Goal: Information Seeking & Learning: Learn about a topic

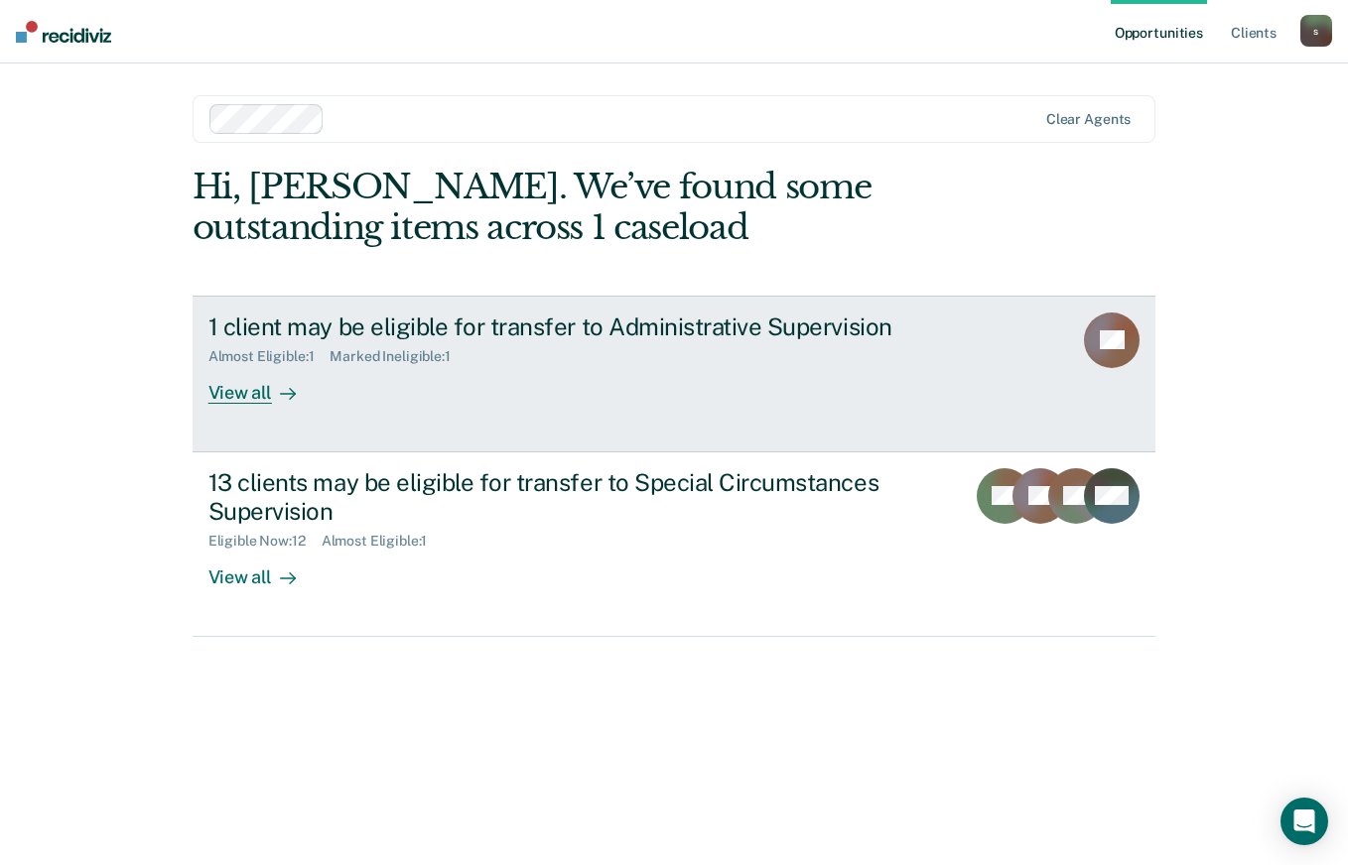
click at [262, 386] on div "View all" at bounding box center [263, 384] width 111 height 39
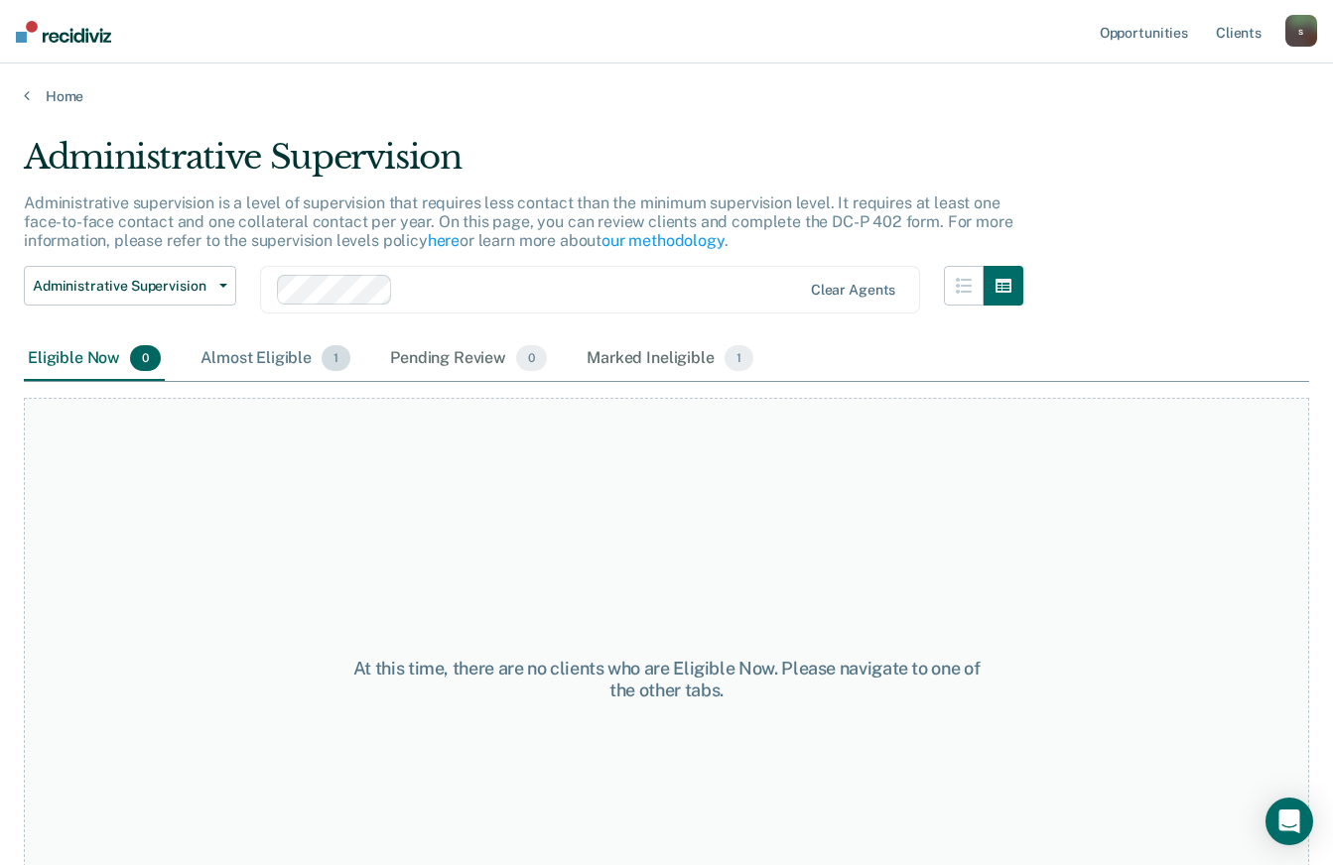
click at [323, 359] on span "1" at bounding box center [336, 358] width 29 height 26
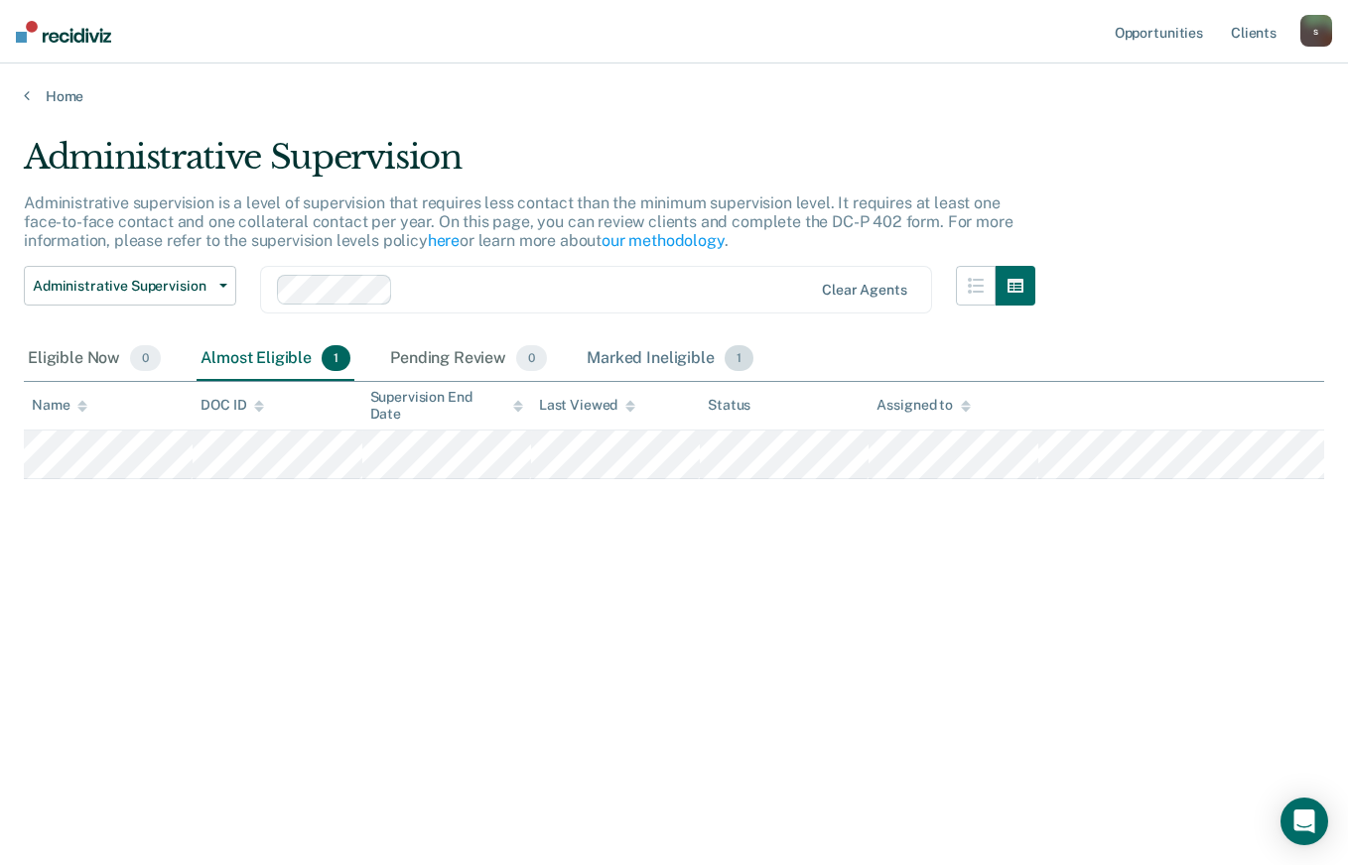
click at [676, 354] on div "Marked Ineligible 1" at bounding box center [670, 359] width 175 height 44
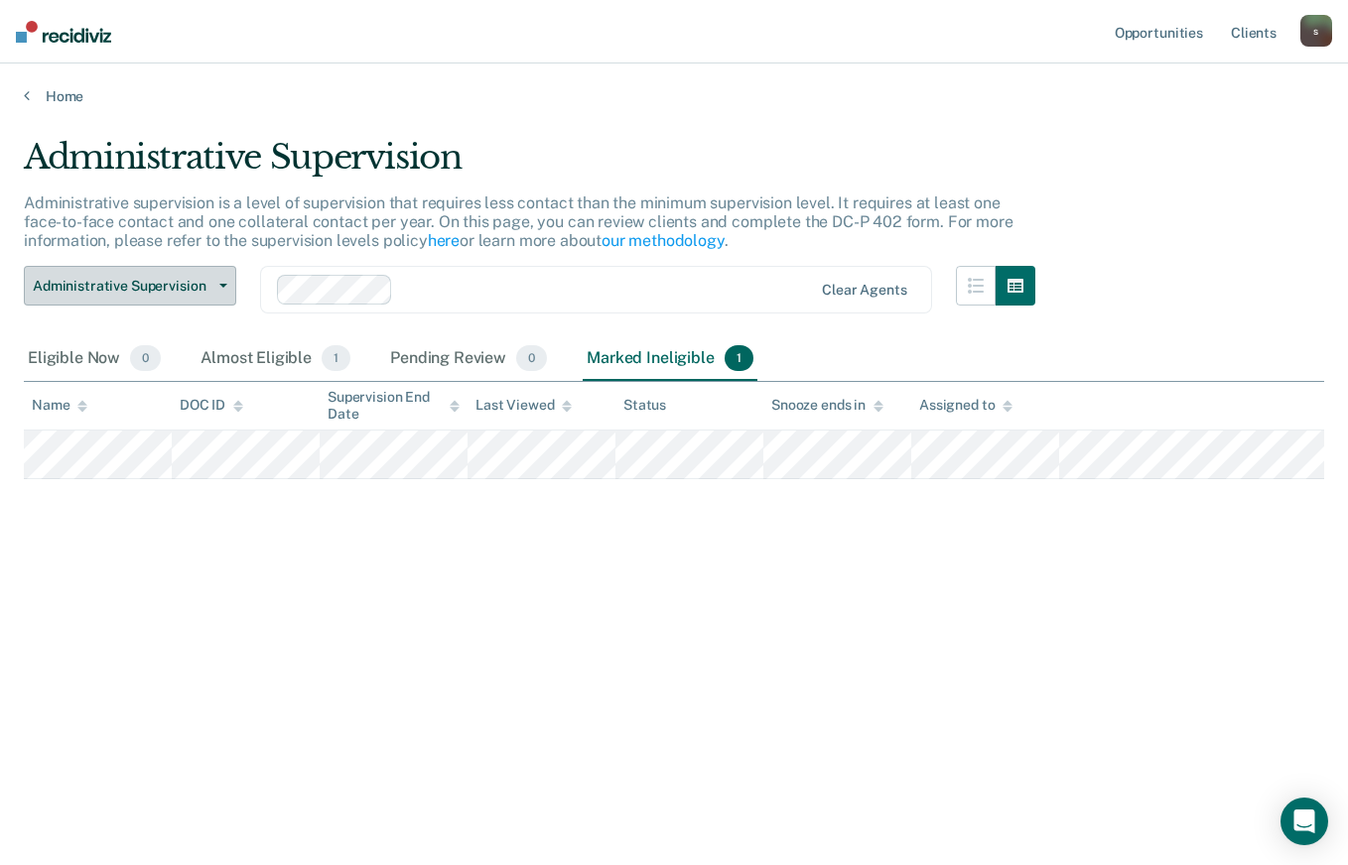
click at [219, 286] on icon "button" at bounding box center [223, 286] width 8 height 4
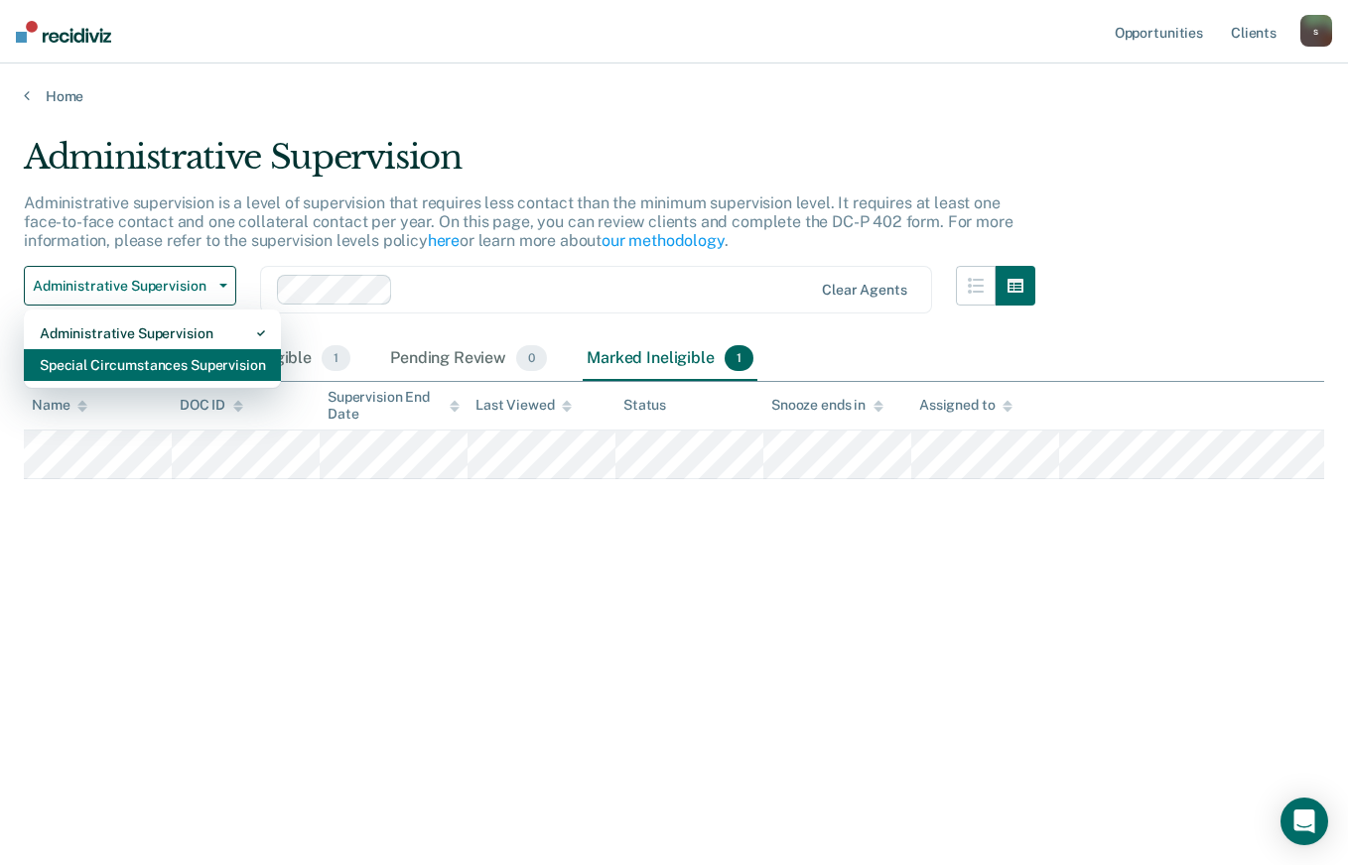
click at [193, 358] on div "Special Circumstances Supervision" at bounding box center [152, 365] width 225 height 32
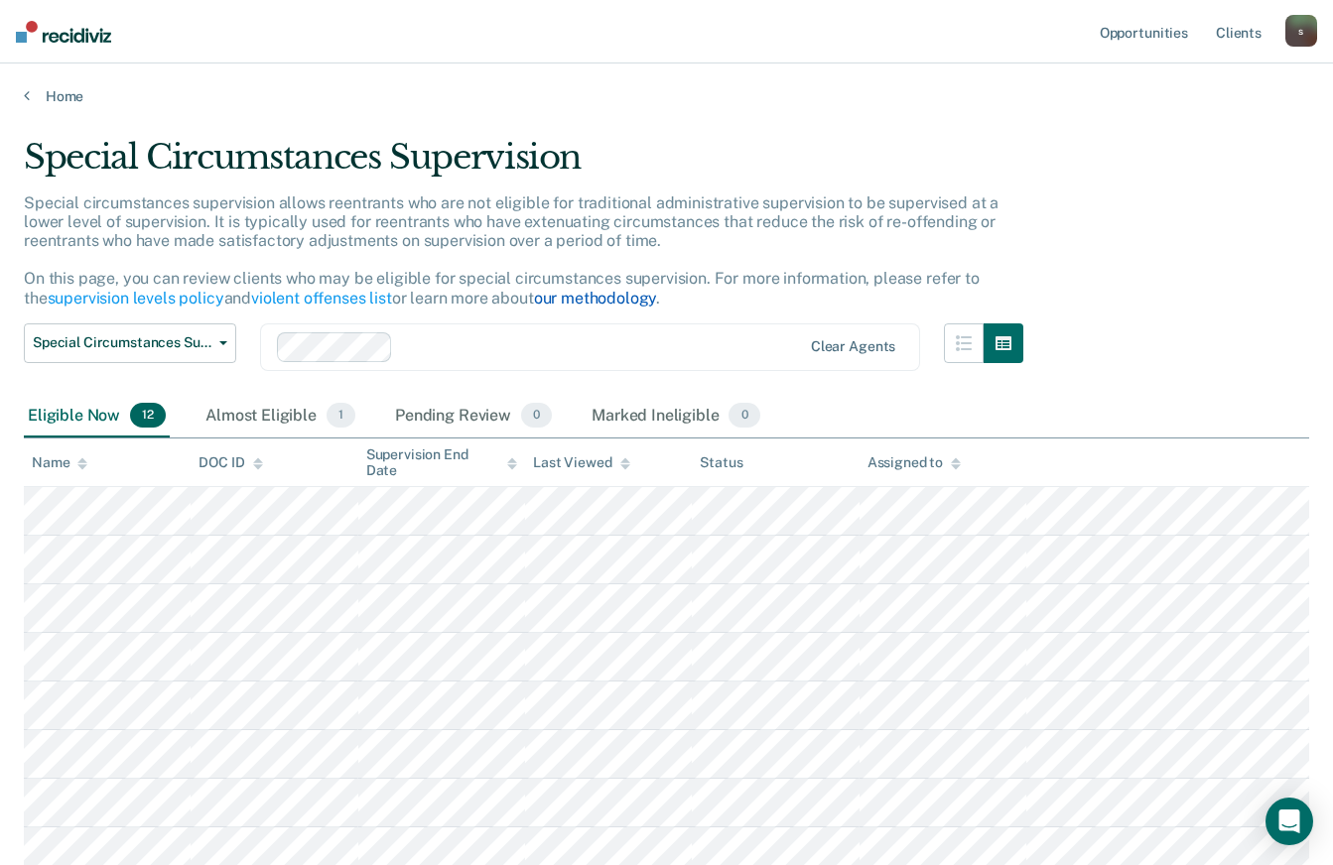
click at [614, 300] on link "our methodology" at bounding box center [595, 298] width 123 height 19
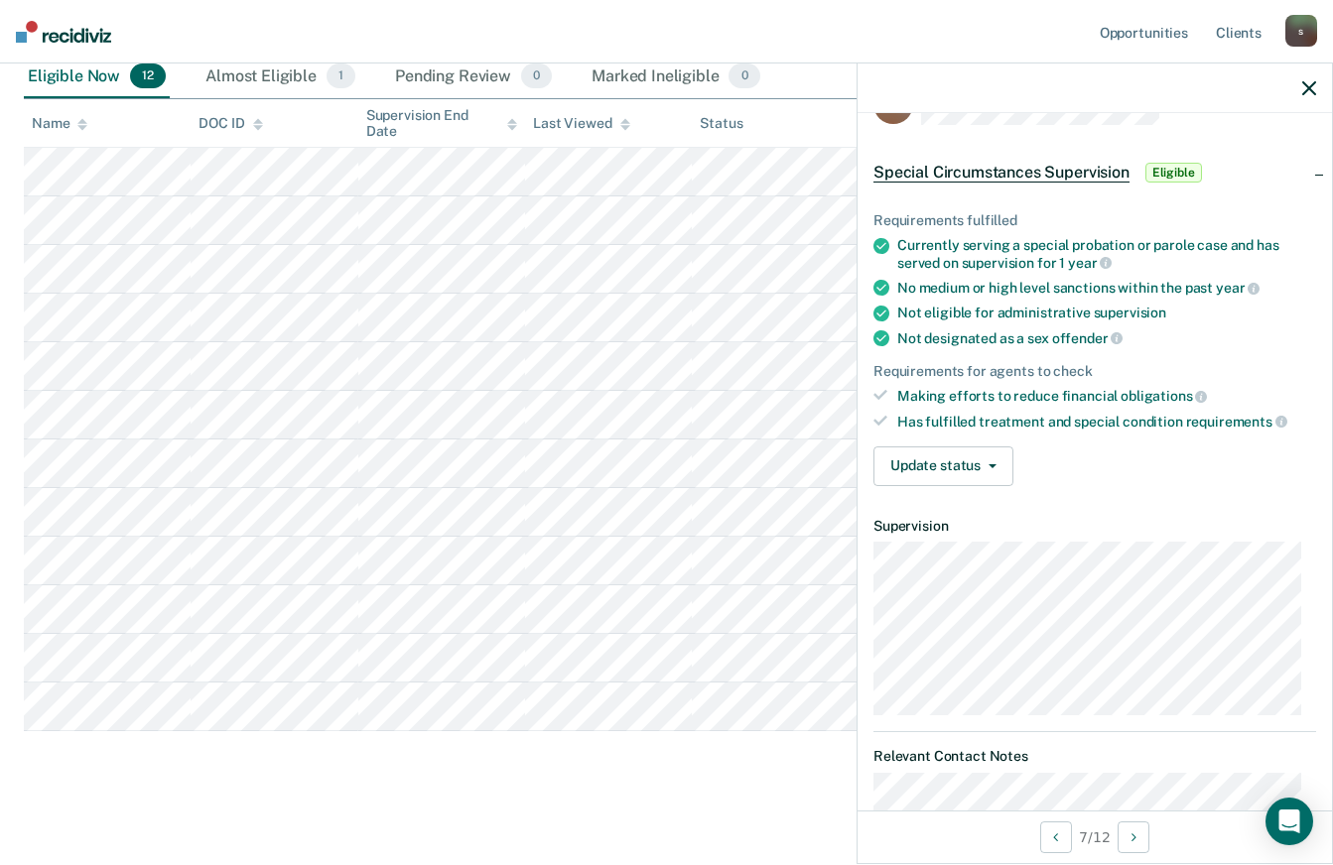
scroll to position [47, 0]
